Goal: Transaction & Acquisition: Purchase product/service

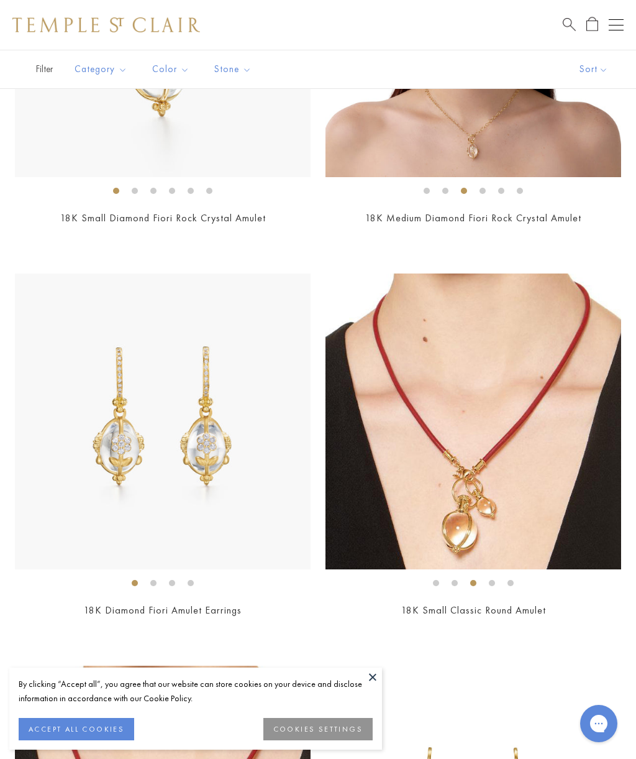
scroll to position [2799, 0]
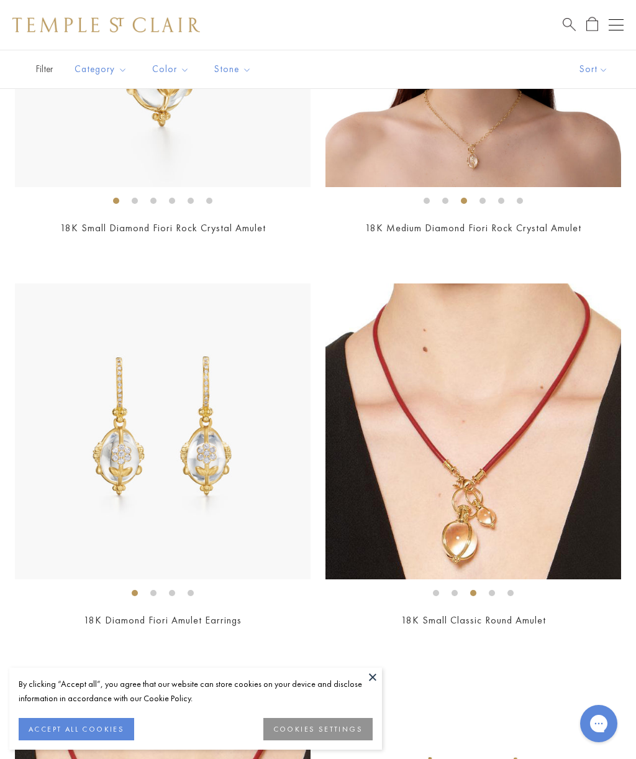
click at [564, 19] on span "Search" at bounding box center [569, 23] width 13 height 13
click at [419, 78] on input "search" at bounding box center [326, 75] width 538 height 14
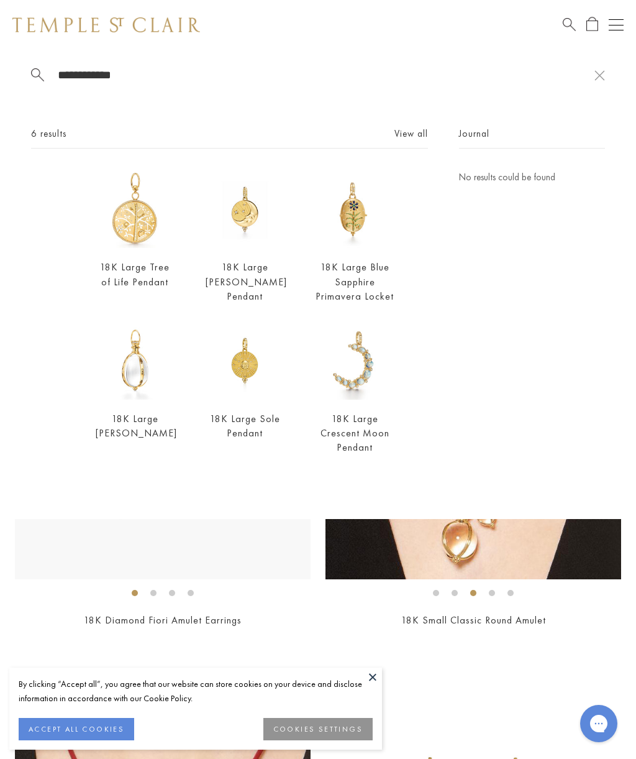
type input "**********"
click at [538, 340] on div "Journal No results could be found" at bounding box center [532, 299] width 146 height 346
click at [104, 269] on link "18K Large Tree of Life Pendant" at bounding box center [135, 273] width 70 height 27
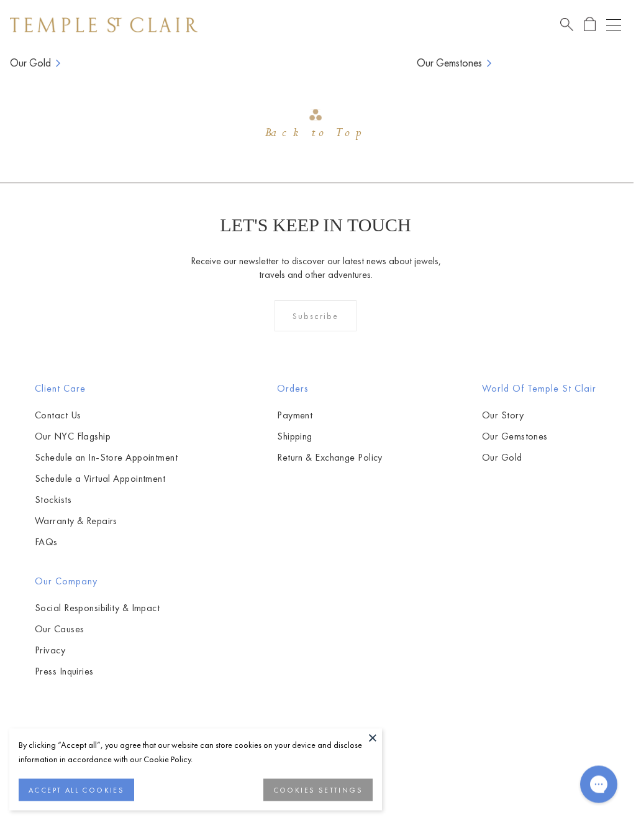
scroll to position [1698, 2]
click at [52, 758] on button "ACCEPT ALL COOKIES" at bounding box center [77, 790] width 116 height 22
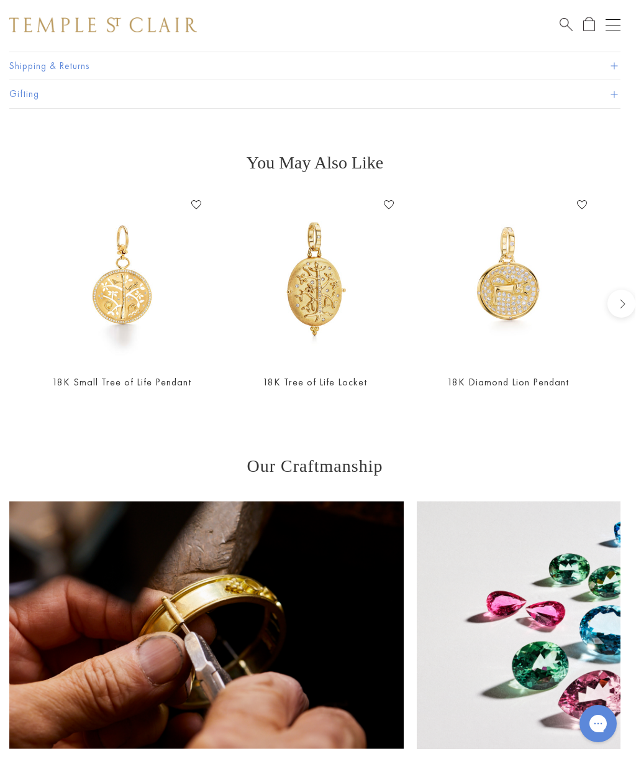
scroll to position [990, 2]
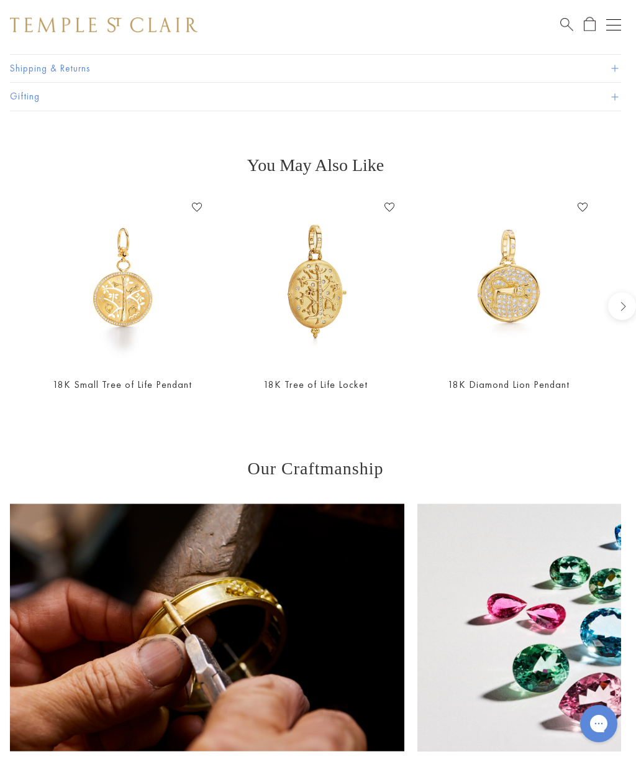
click at [614, 27] on button "Open navigation" at bounding box center [614, 24] width 15 height 15
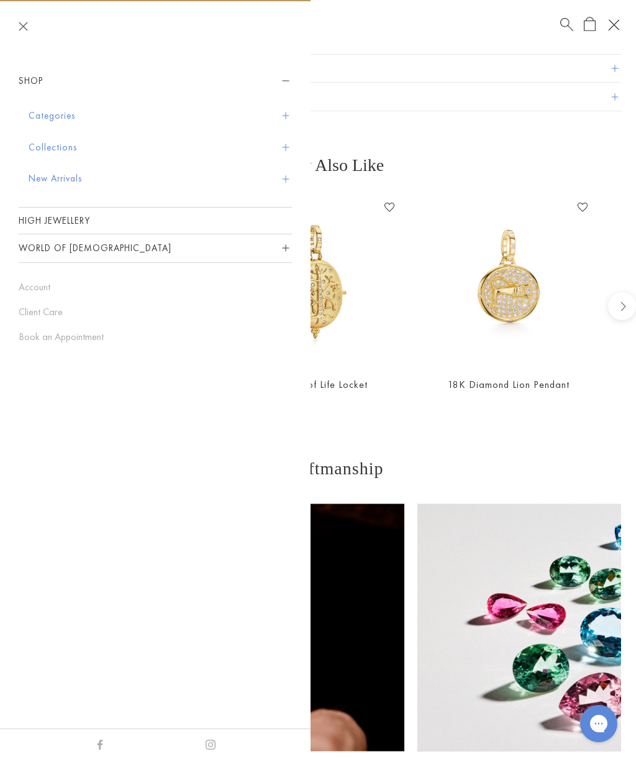
click at [41, 116] on button "Categories" at bounding box center [161, 116] width 264 height 32
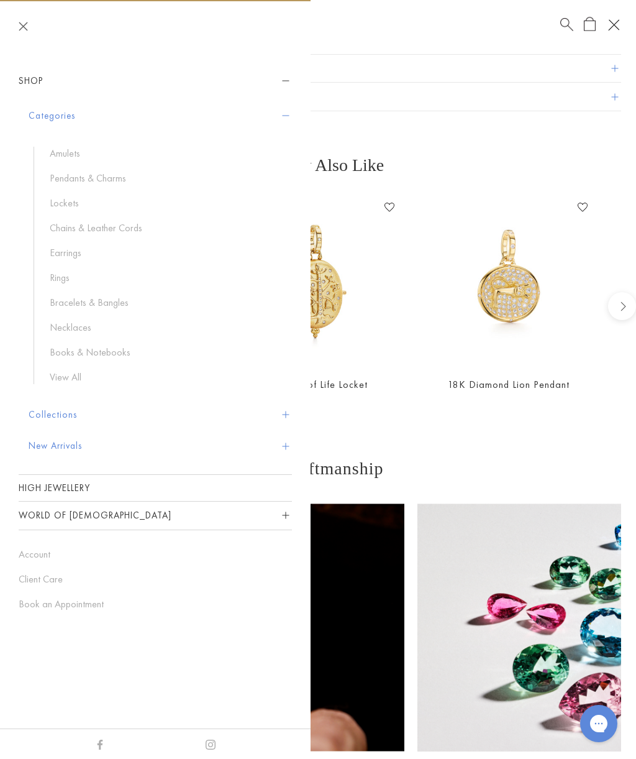
click at [66, 180] on link "Pendants & Charms" at bounding box center [165, 179] width 230 height 14
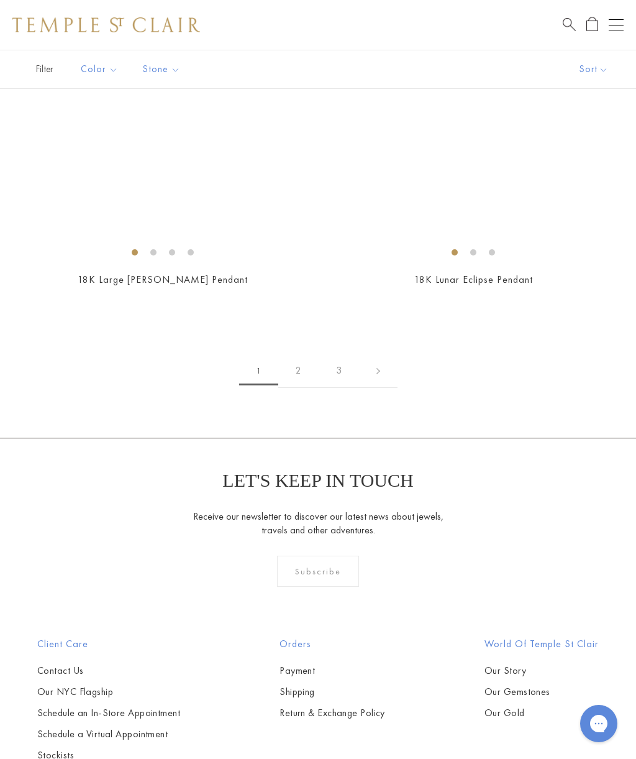
scroll to position [12416, 0]
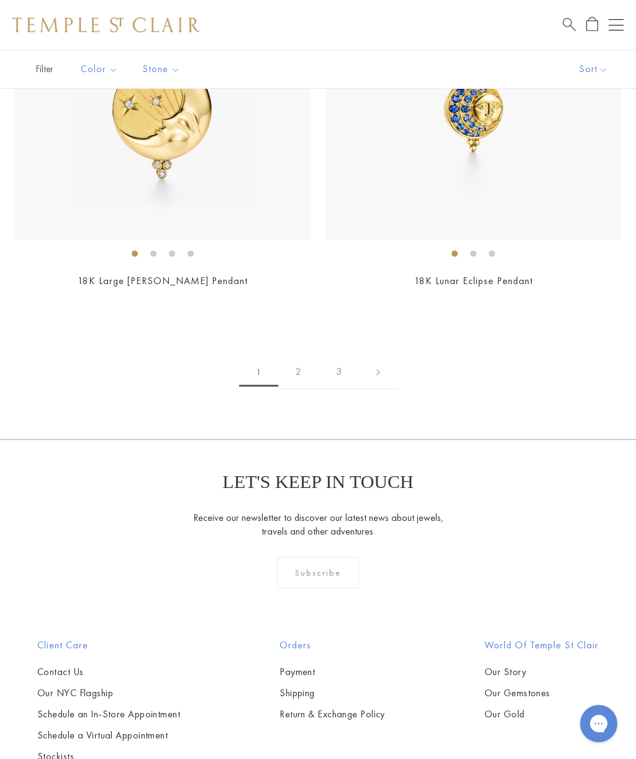
click at [301, 355] on link "2" at bounding box center [298, 372] width 40 height 34
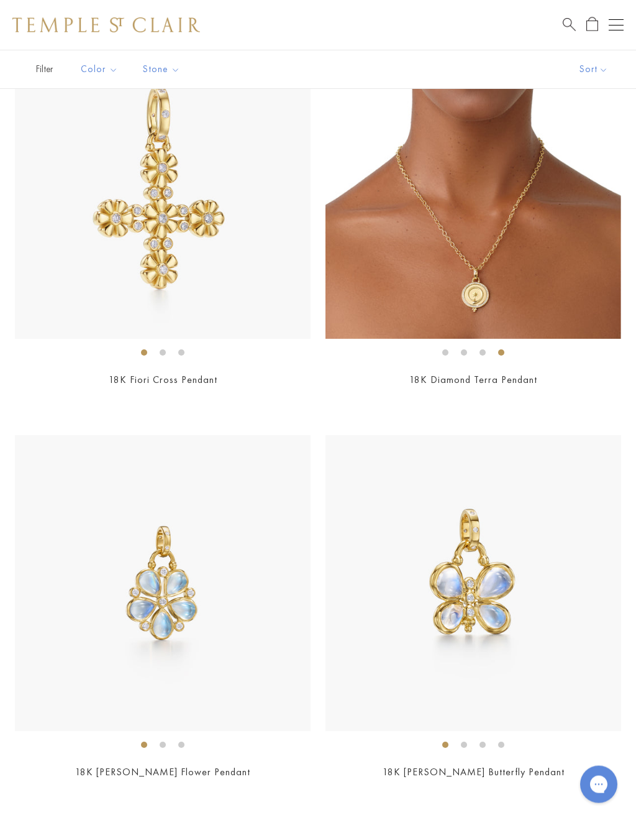
scroll to position [3371, 0]
